Goal: Transaction & Acquisition: Purchase product/service

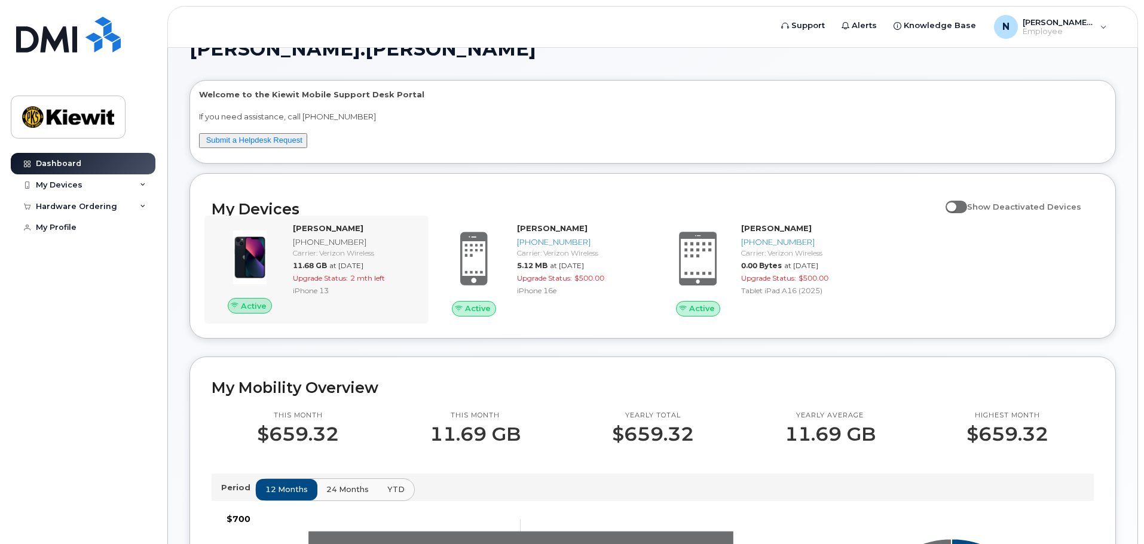
scroll to position [60, 0]
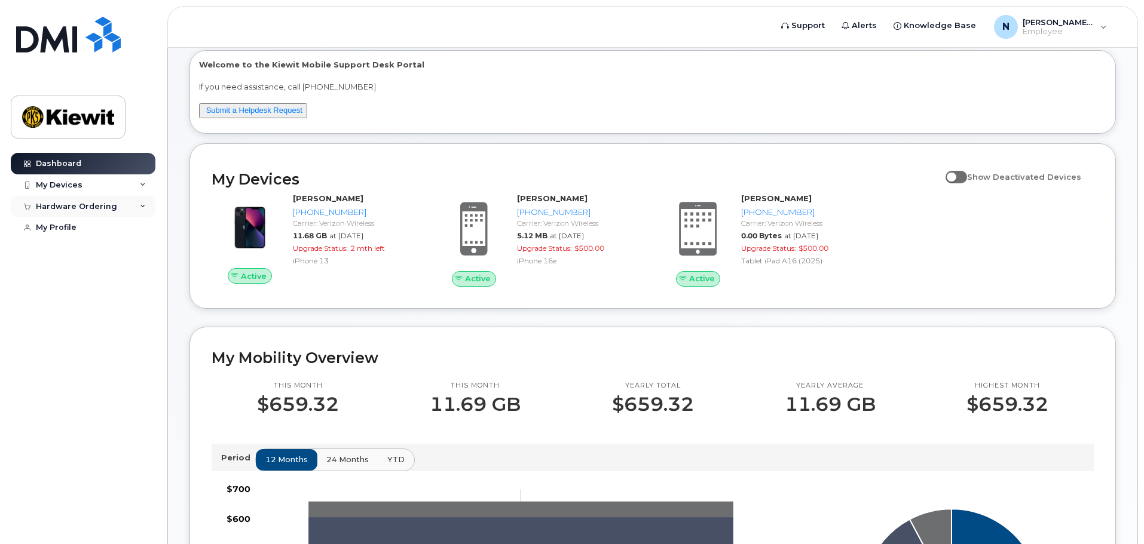
click at [134, 206] on div "Hardware Ordering" at bounding box center [83, 207] width 145 height 22
click at [69, 250] on div "New Order" at bounding box center [63, 251] width 45 height 11
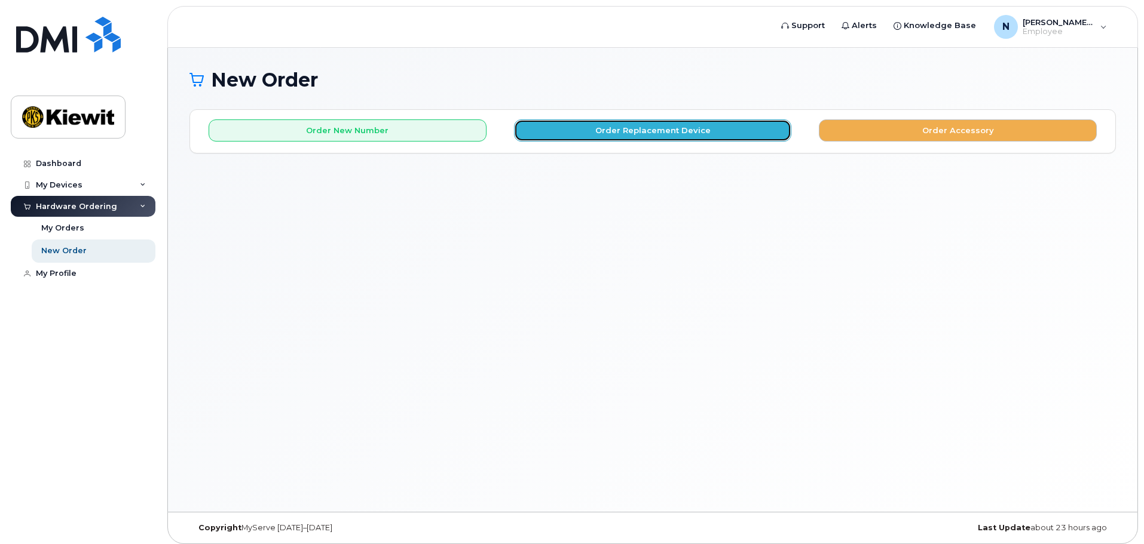
click at [620, 128] on button "Order Replacement Device" at bounding box center [653, 131] width 278 height 22
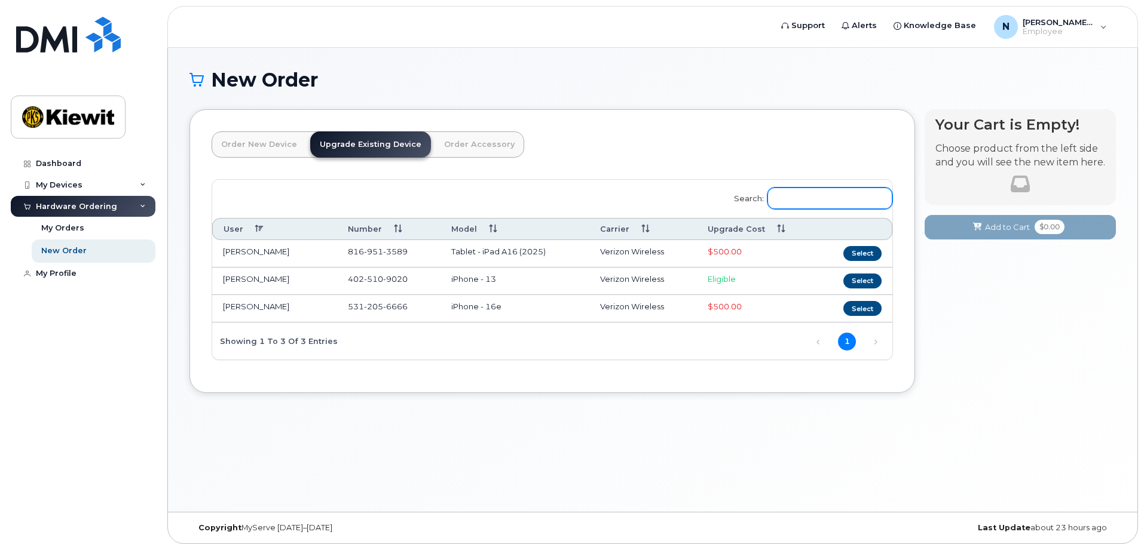
click at [799, 199] on input "Search:" at bounding box center [829, 199] width 125 height 22
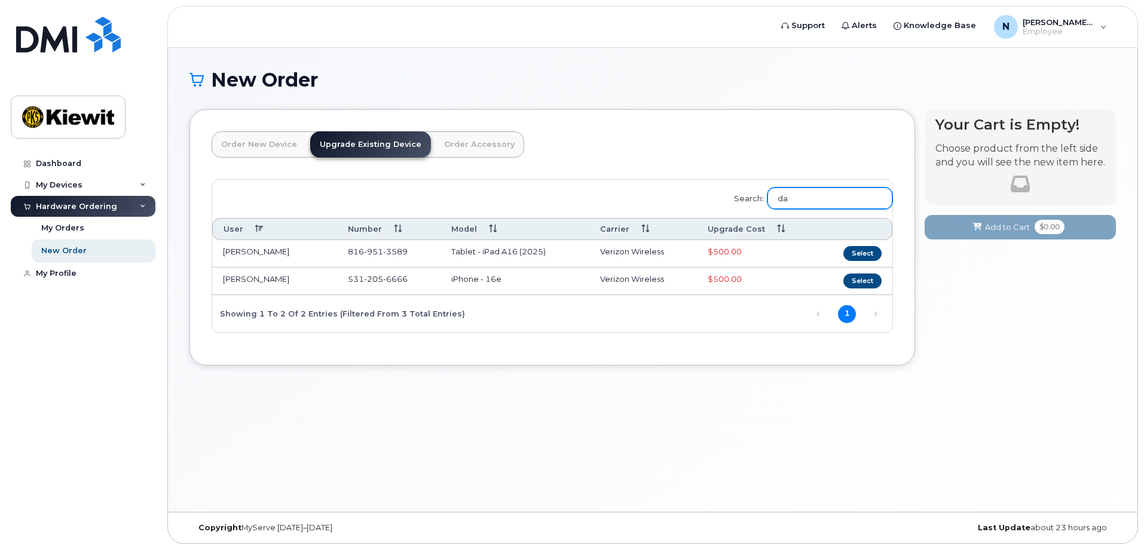
type input "d"
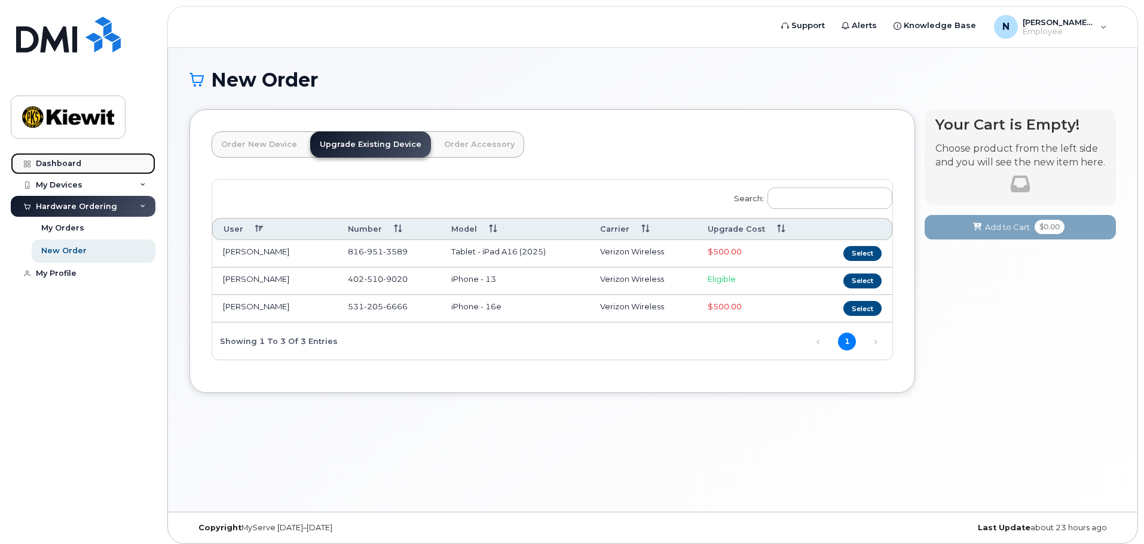
click at [74, 161] on div "Dashboard" at bounding box center [58, 164] width 45 height 10
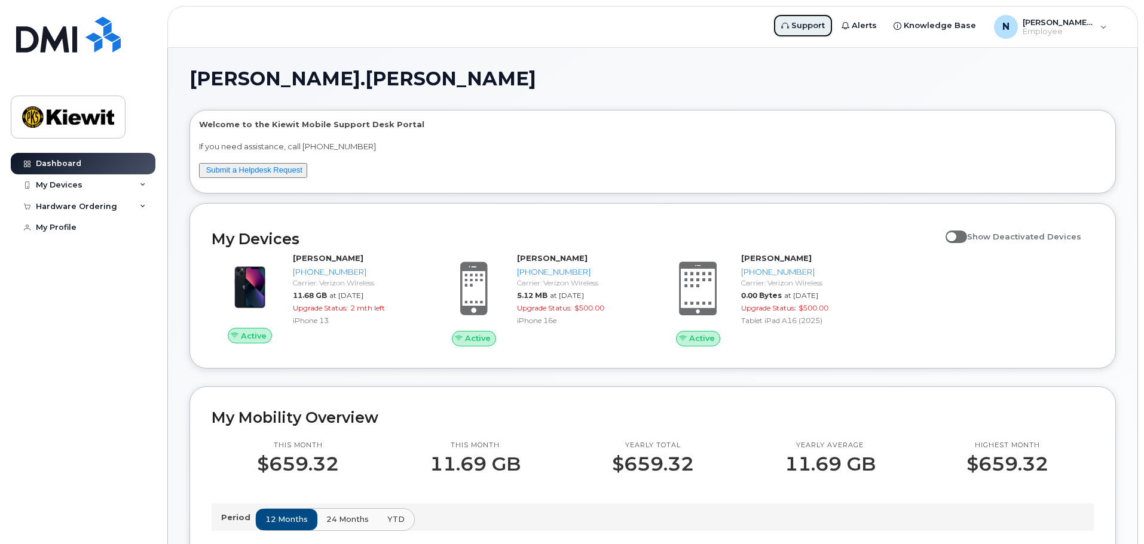
click at [825, 31] on span "Support" at bounding box center [807, 26] width 33 height 12
